Goal: Task Accomplishment & Management: Use online tool/utility

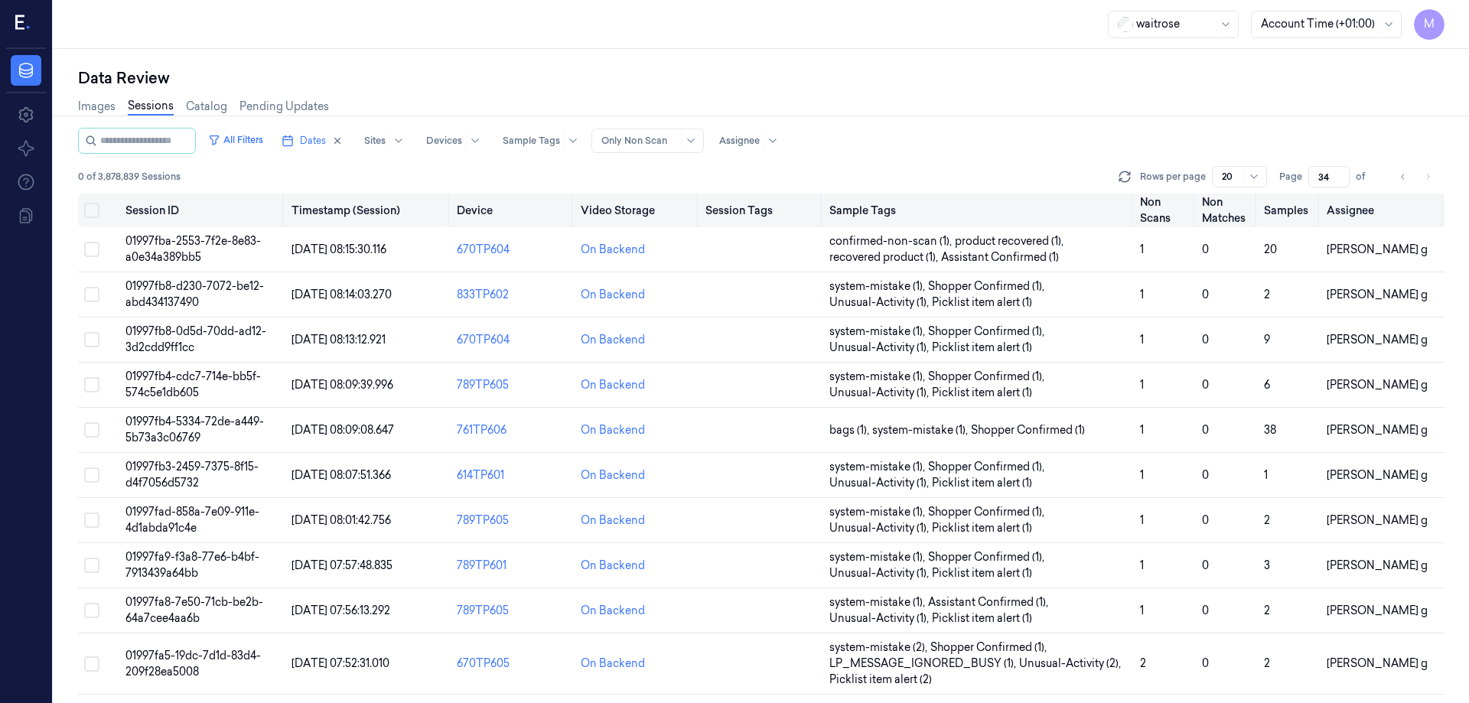
click at [89, 210] on button "Select all" at bounding box center [91, 210] width 15 height 15
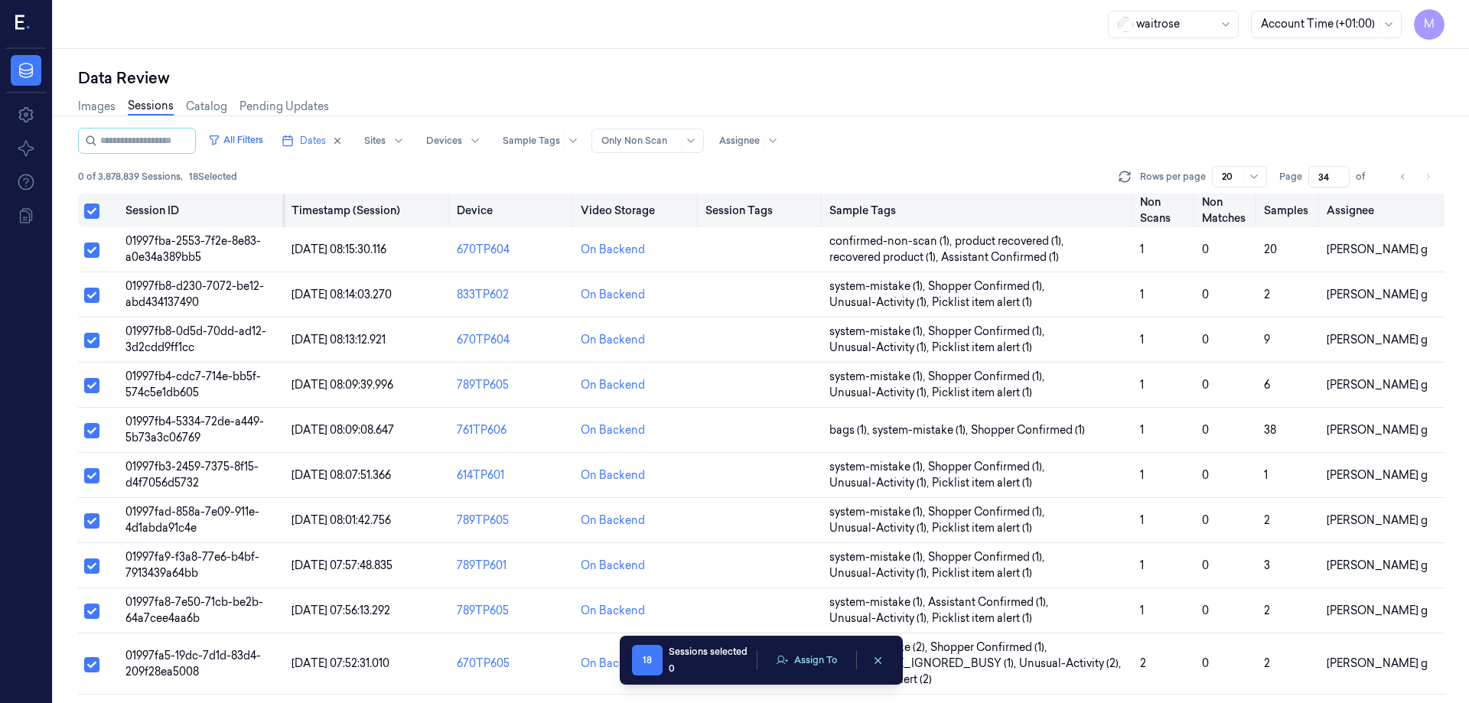
click at [282, 203] on div at bounding box center [283, 211] width 3 height 34
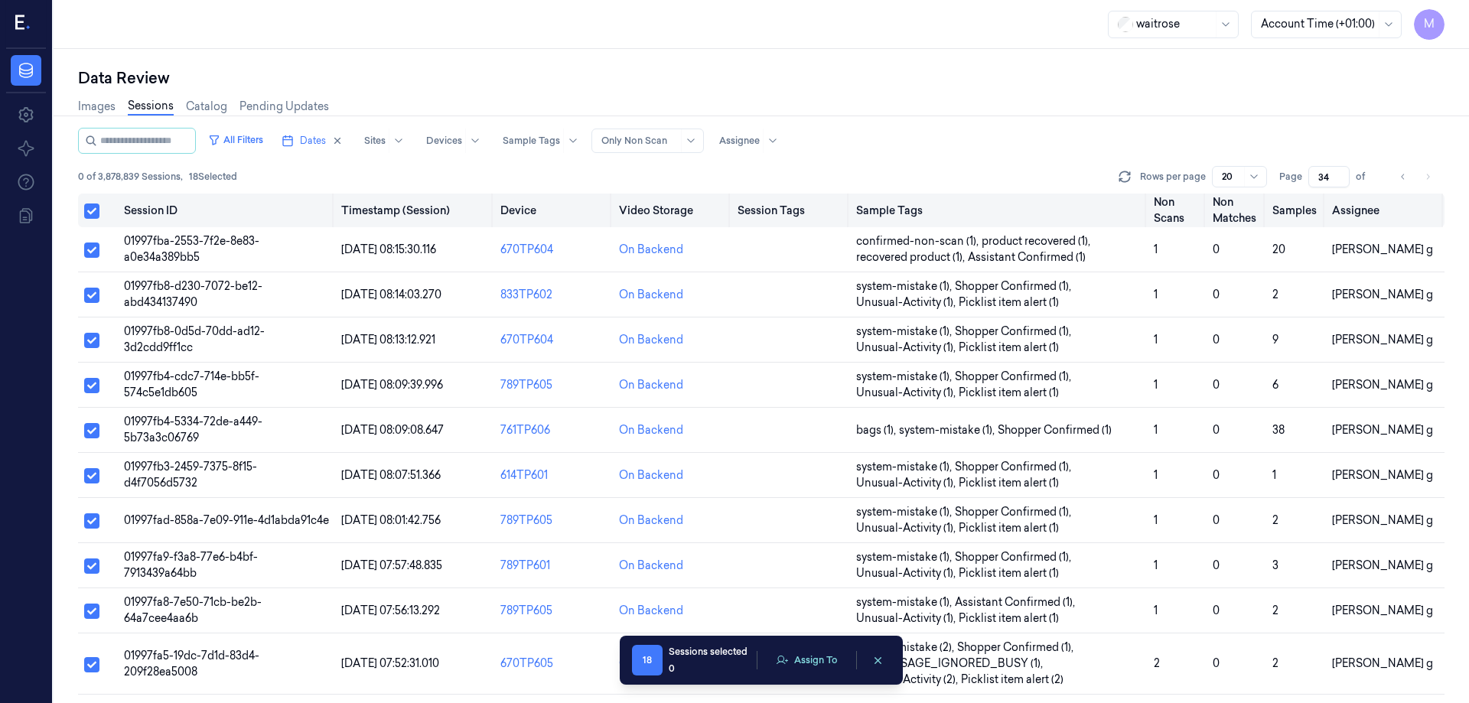
drag, startPoint x: 281, startPoint y: 203, endPoint x: 304, endPoint y: 203, distance: 23.7
click at [304, 203] on th "Session ID" at bounding box center [227, 211] width 218 height 34
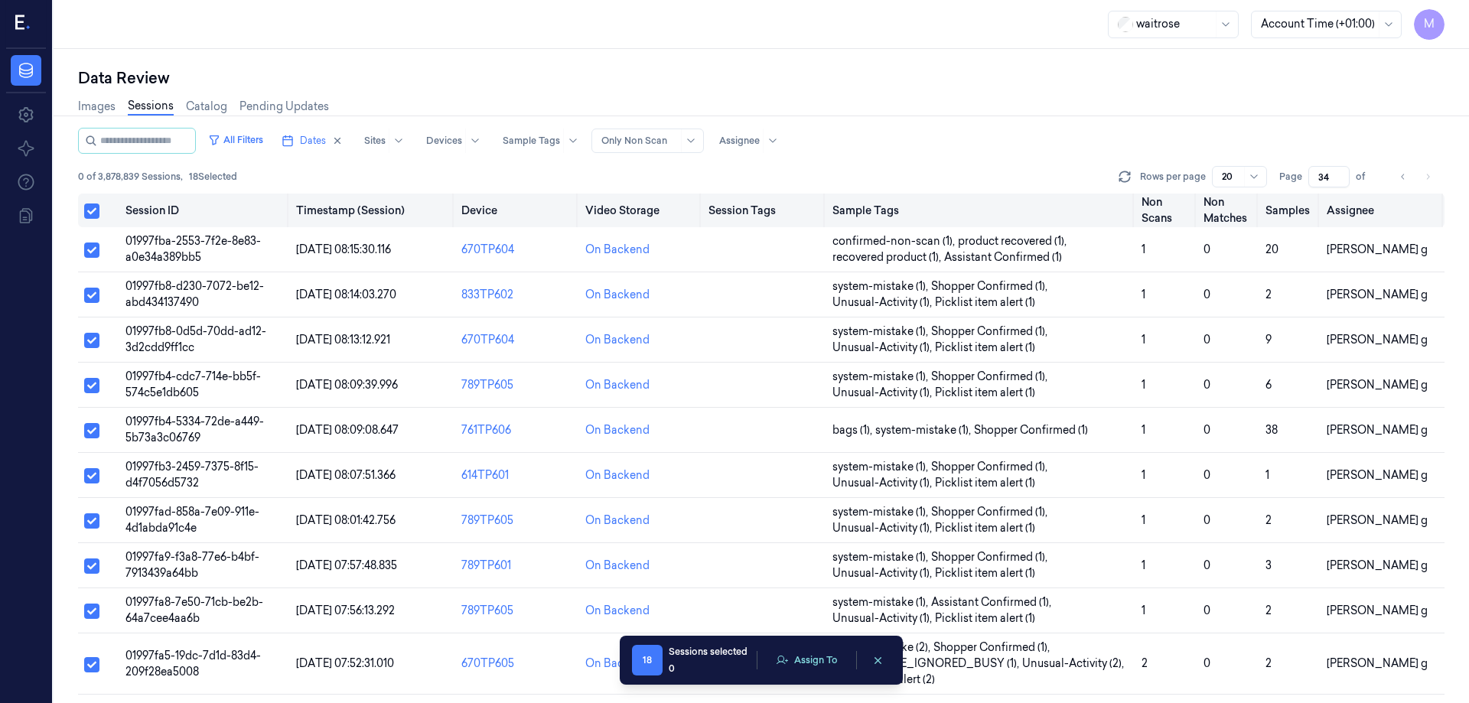
drag, startPoint x: 333, startPoint y: 208, endPoint x: 311, endPoint y: 218, distance: 23.6
click at [311, 218] on tr "Session ID Timestamp (Session) Device Video Storage Session Tags Sample Tags No…" at bounding box center [761, 211] width 1366 height 34
click at [444, 75] on div "Data Review" at bounding box center [761, 77] width 1366 height 21
click at [86, 210] on button "Select all" at bounding box center [91, 210] width 15 height 15
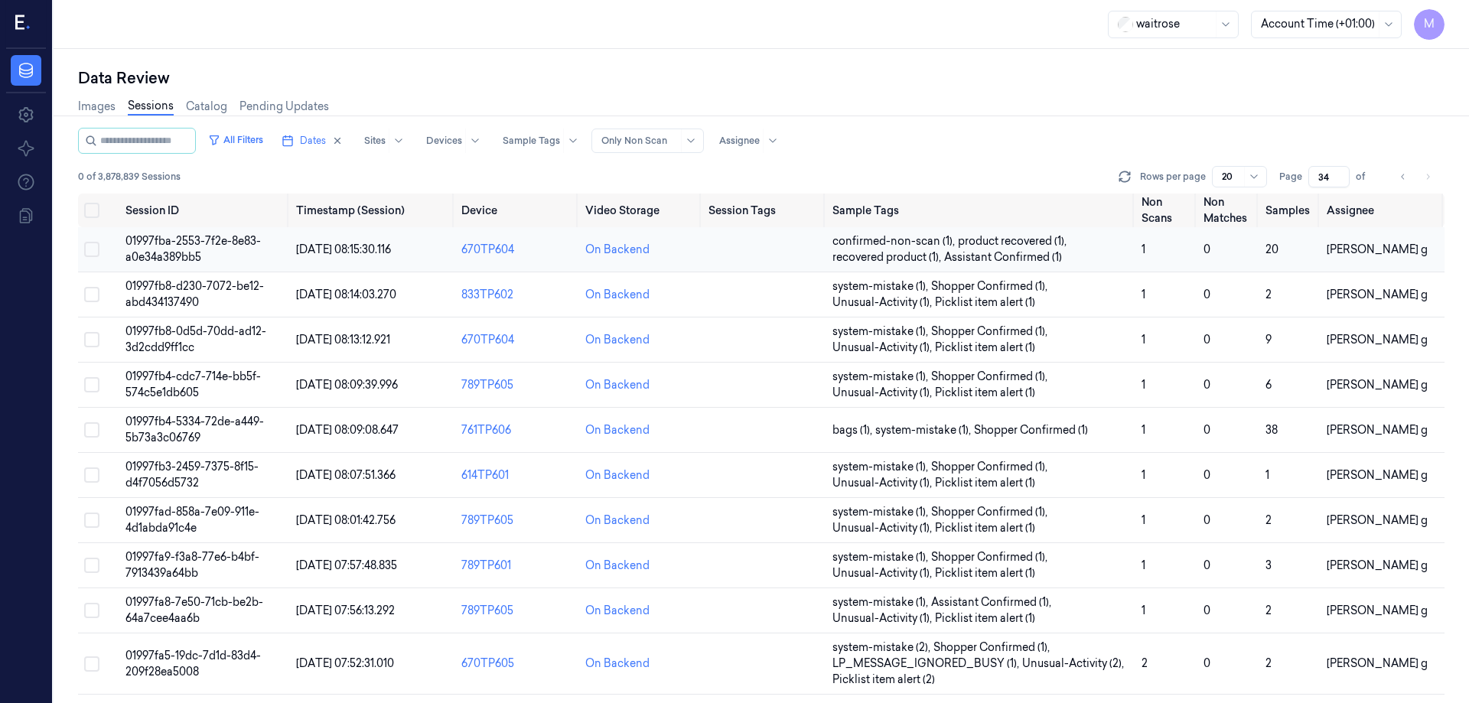
click at [158, 256] on span "01997fba-2553-7f2e-8e83-a0e34a389bb5" at bounding box center [192, 249] width 135 height 30
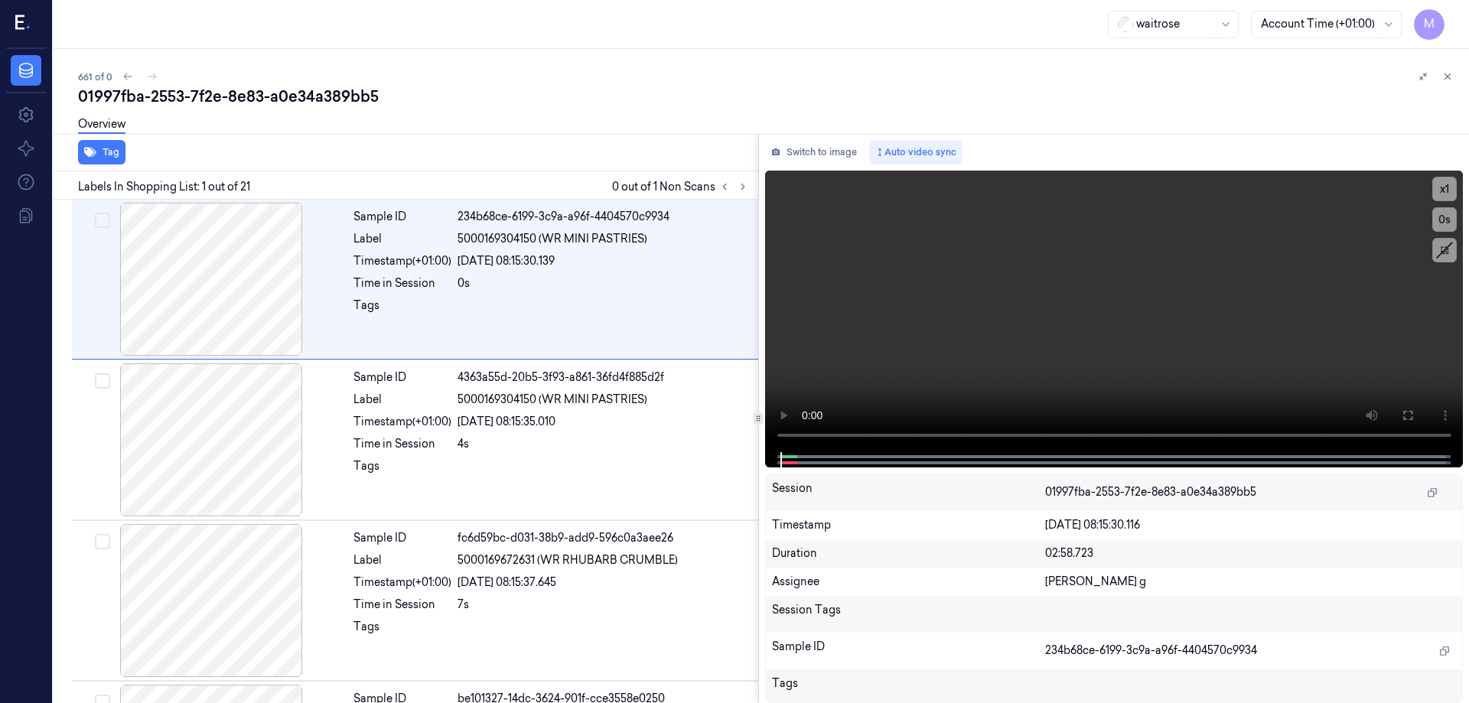
click at [233, 96] on div "01997fba-2553-7f2e-8e83-a0e34a389bb5" at bounding box center [767, 96] width 1378 height 21
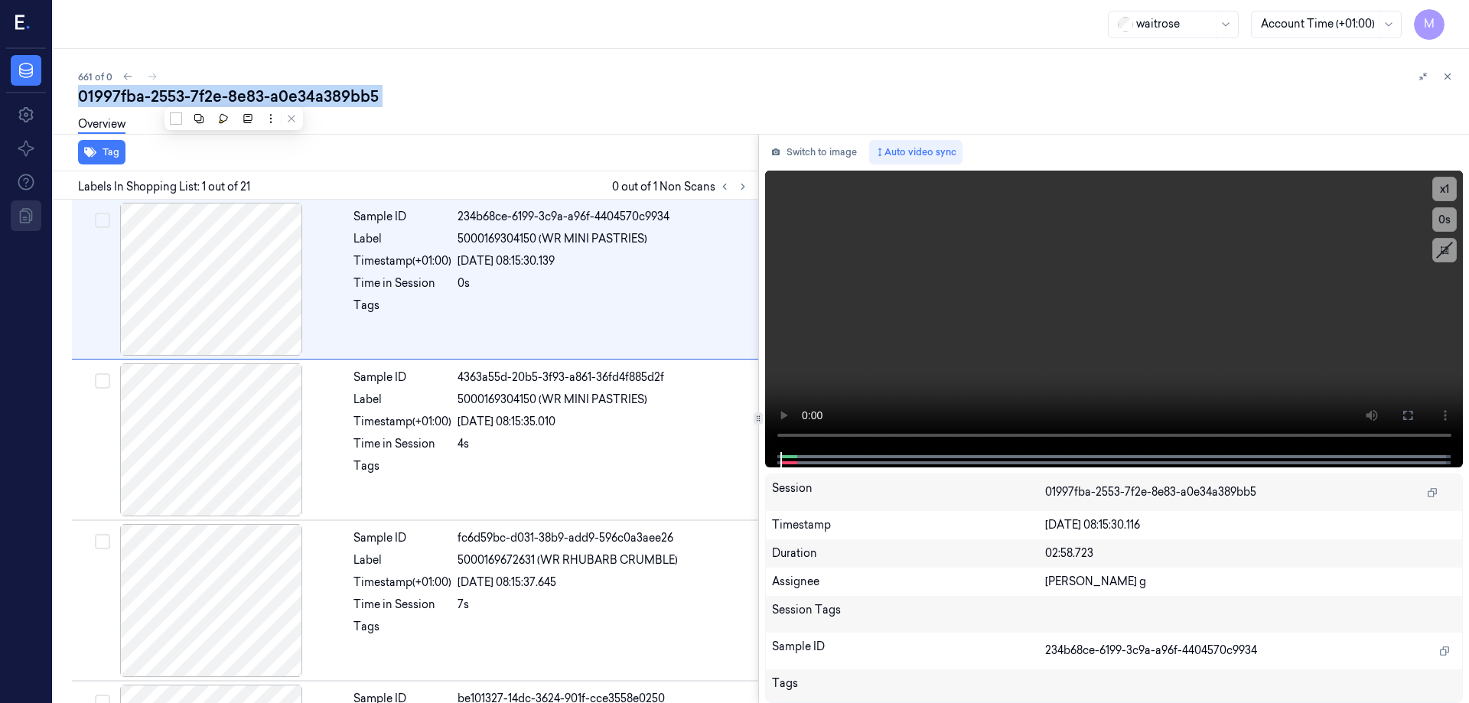
copy div "8e83"
click at [149, 77] on div "661 of 0" at bounding box center [767, 76] width 1378 height 18
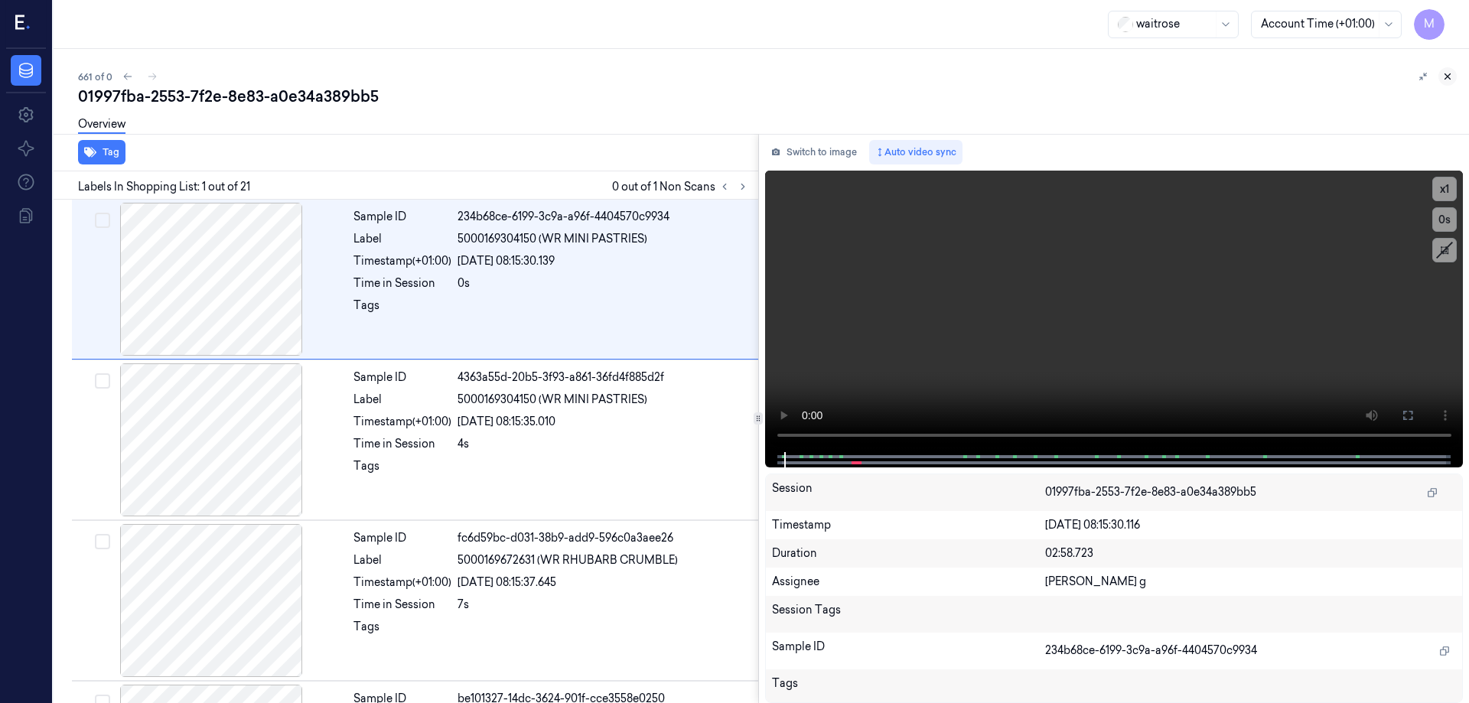
click at [1443, 70] on button at bounding box center [1447, 76] width 18 height 18
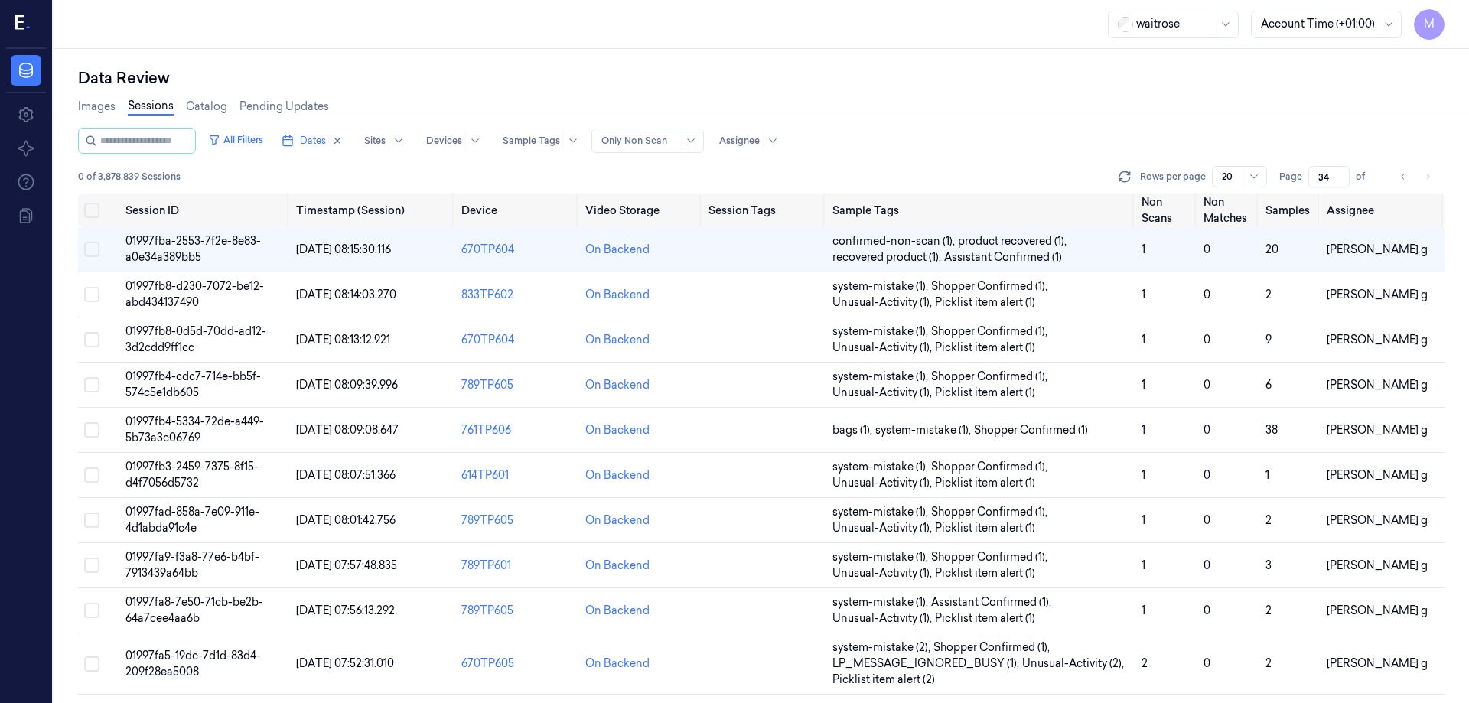
click at [569, 60] on div "Data Review Images Sessions Catalog Pending Updates All Filters Dates Sites Dev…" at bounding box center [761, 376] width 1415 height 654
click at [173, 244] on span "01997fba-2553-7f2e-8e83-a0e34a389bb5" at bounding box center [192, 249] width 135 height 30
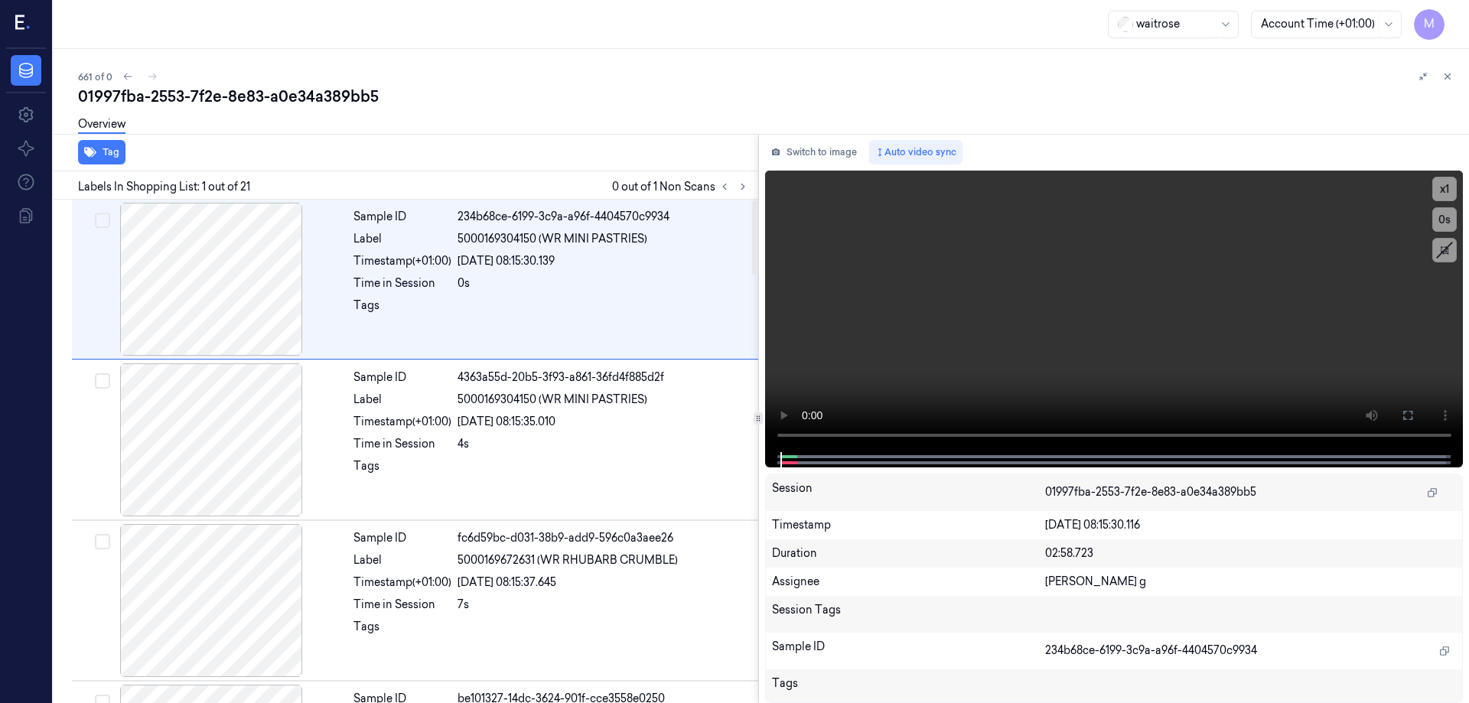
click at [314, 100] on div "01997fba-2553-7f2e-8e83-a0e34a389bb5" at bounding box center [767, 96] width 1378 height 21
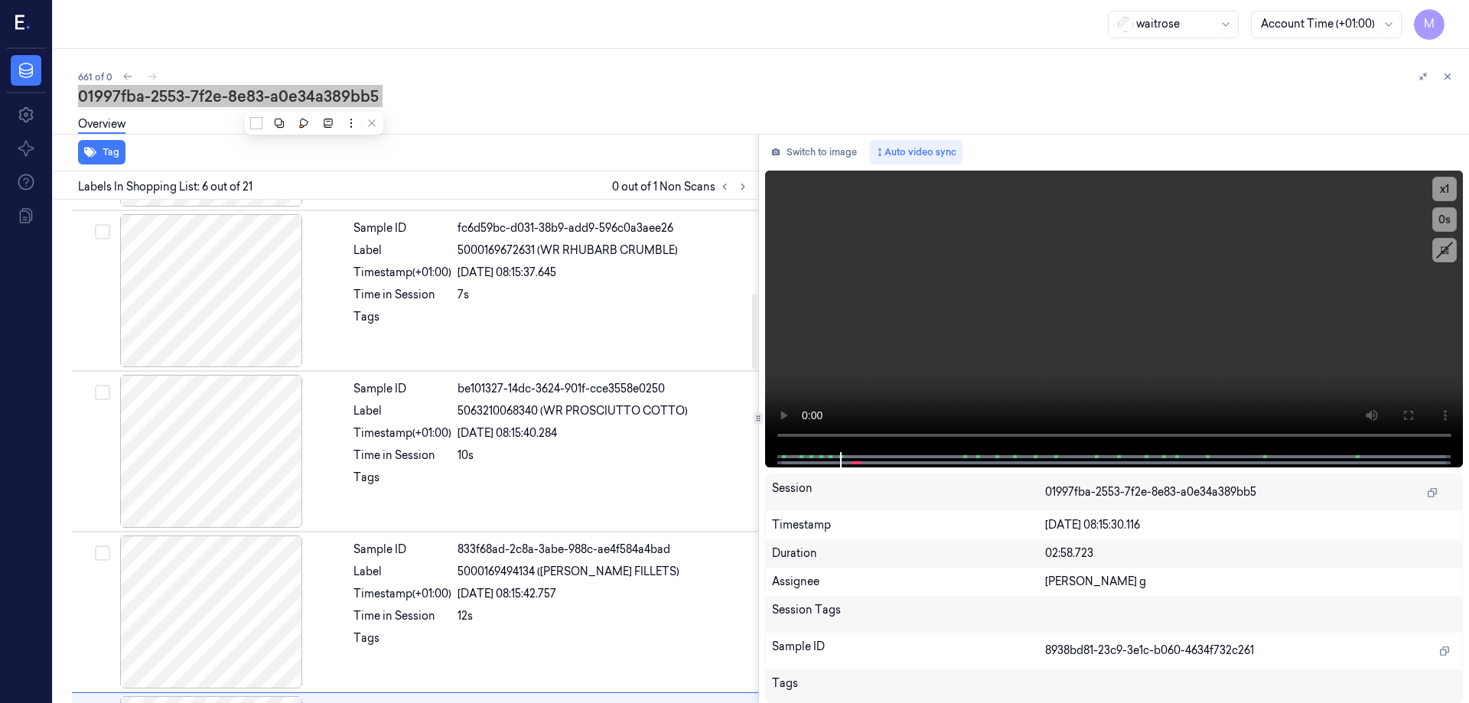
scroll to position [631, 0]
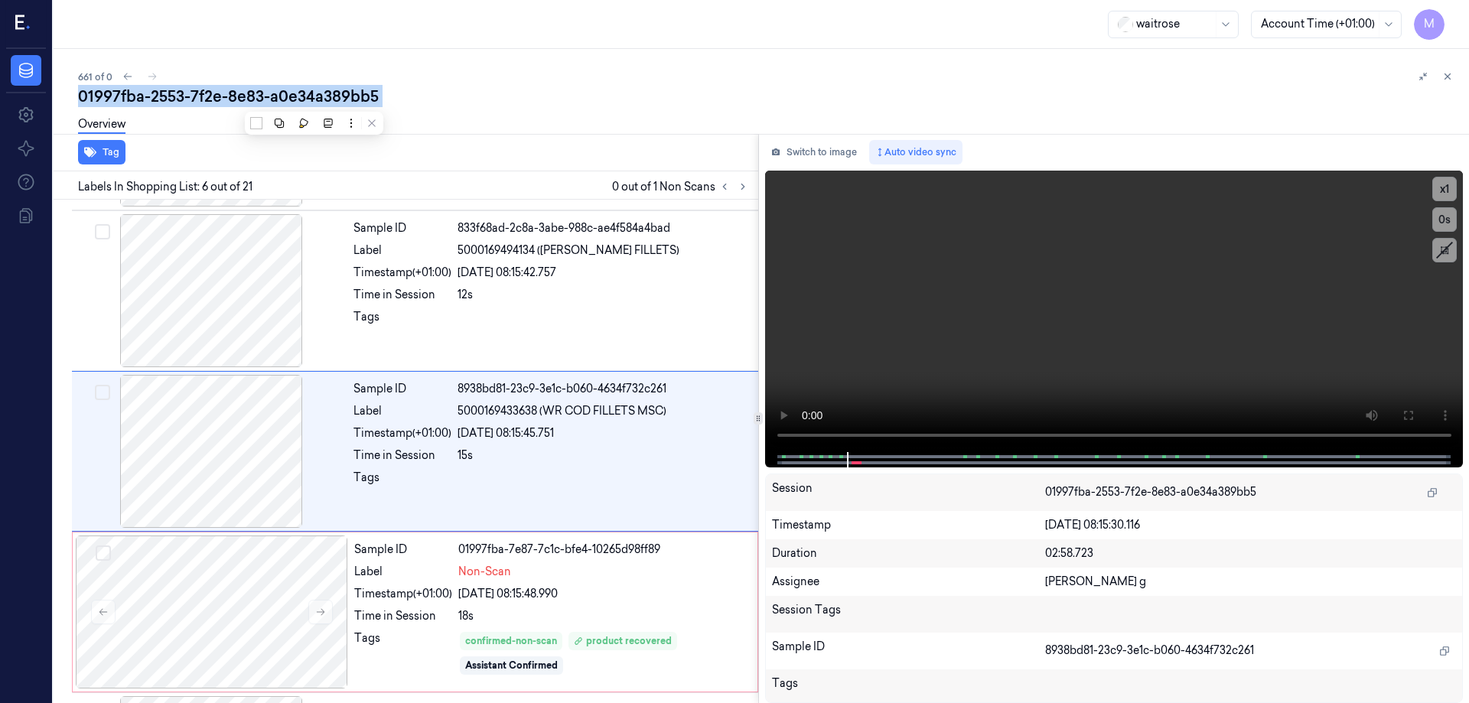
click at [1449, 83] on button at bounding box center [1447, 76] width 18 height 18
